Goal: Task Accomplishment & Management: Manage account settings

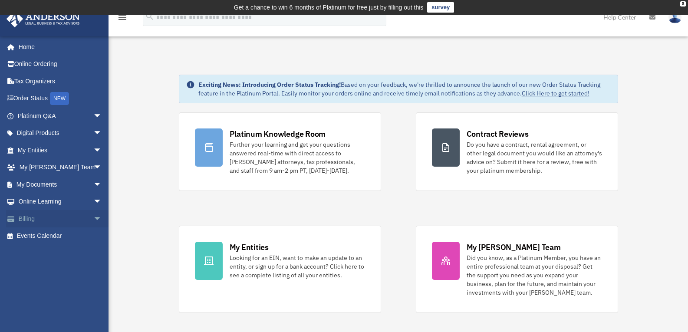
click at [93, 218] on span "arrow_drop_down" at bounding box center [101, 219] width 17 height 18
click at [56, 253] on link "Past Invoices" at bounding box center [63, 253] width 103 height 17
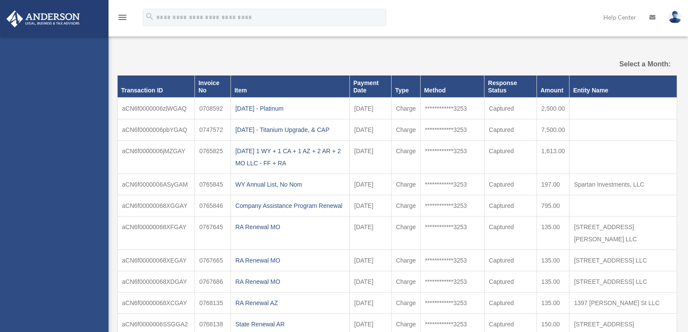
select select
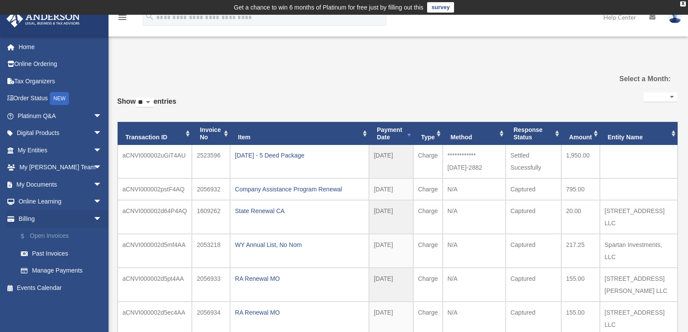
click at [65, 236] on link "$ Open Invoices" at bounding box center [63, 236] width 103 height 18
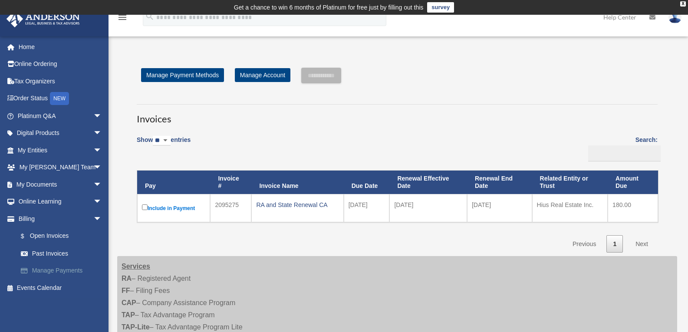
click at [49, 268] on link "Manage Payments" at bounding box center [63, 270] width 103 height 17
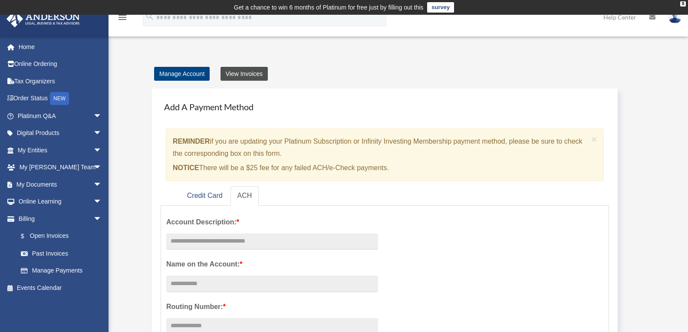
click at [240, 74] on link "View Invoices" at bounding box center [243, 74] width 47 height 14
